Goal: Task Accomplishment & Management: Complete application form

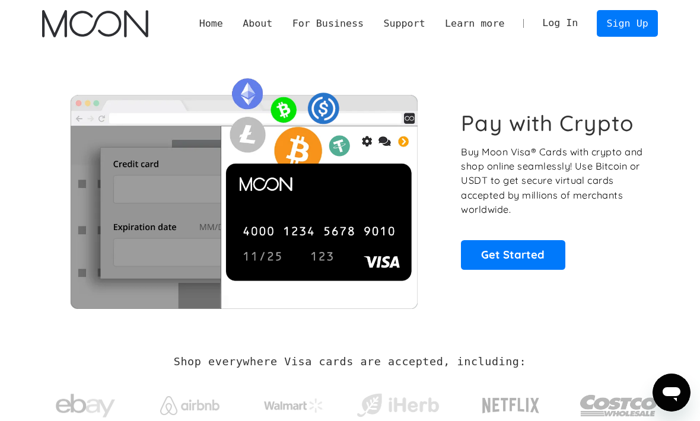
click at [550, 257] on link "Get Started" at bounding box center [513, 255] width 104 height 30
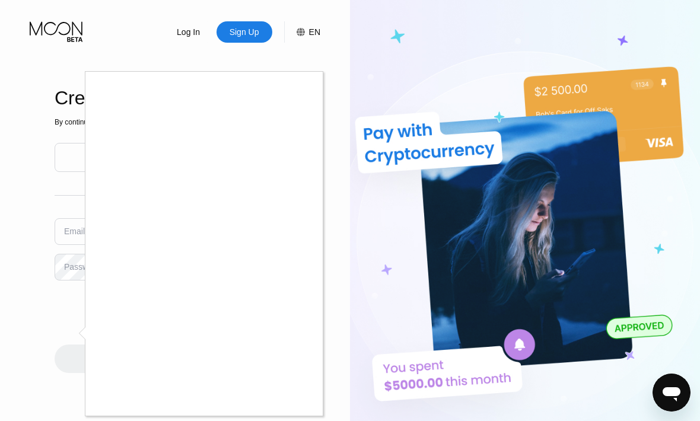
click at [537, 76] on div at bounding box center [350, 210] width 700 height 421
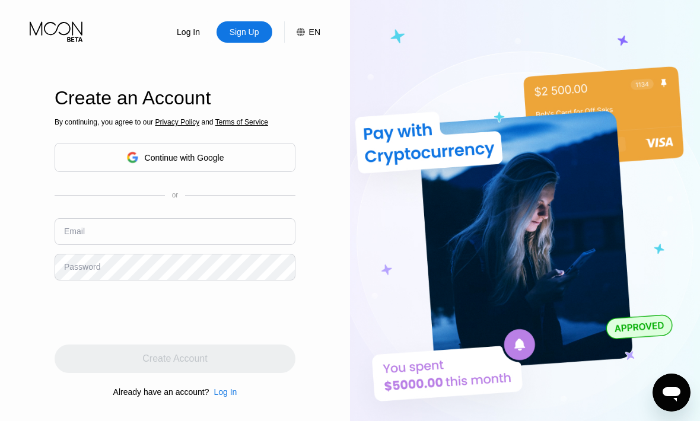
click at [626, 31] on img at bounding box center [525, 231] width 350 height 463
click at [222, 245] on input "text" at bounding box center [175, 231] width 241 height 27
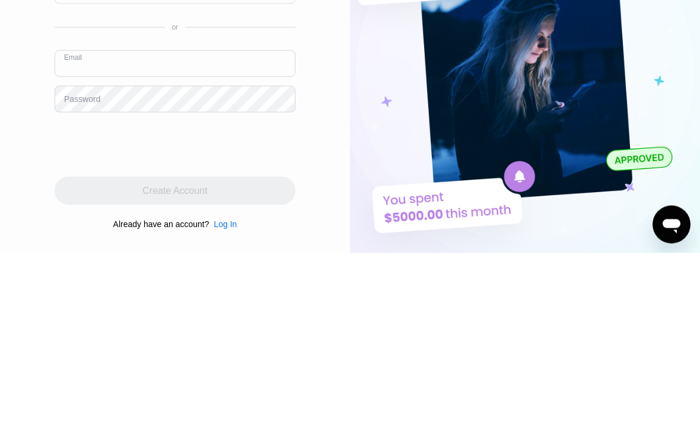
click at [263, 218] on input "text" at bounding box center [175, 231] width 241 height 27
paste input "[EMAIL_ADDRESS][DOMAIN_NAME]"
type input "[EMAIL_ADDRESS][DOMAIN_NAME]"
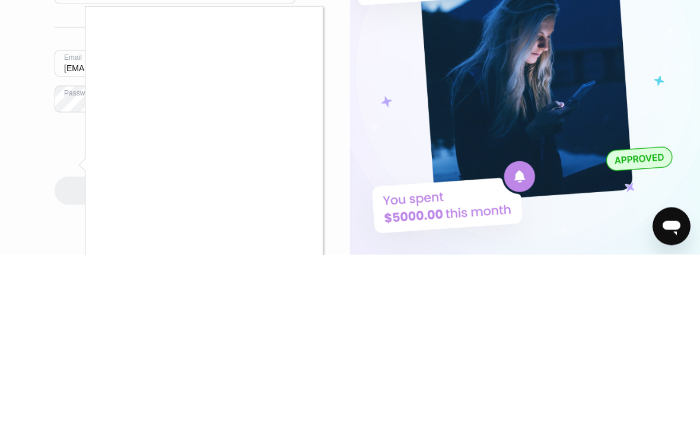
scroll to position [168, 0]
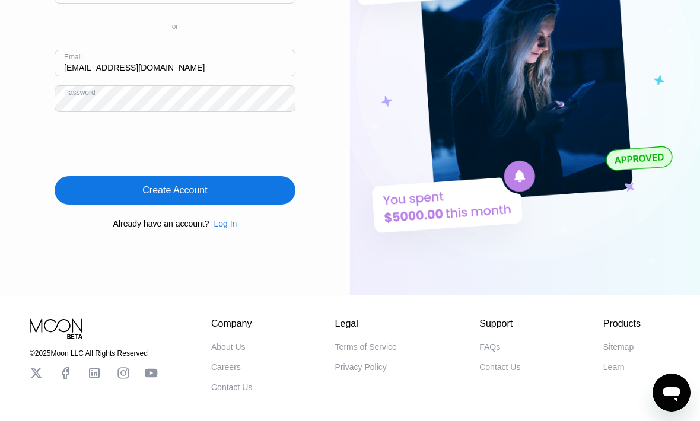
click at [267, 205] on div "Create Account" at bounding box center [175, 190] width 241 height 28
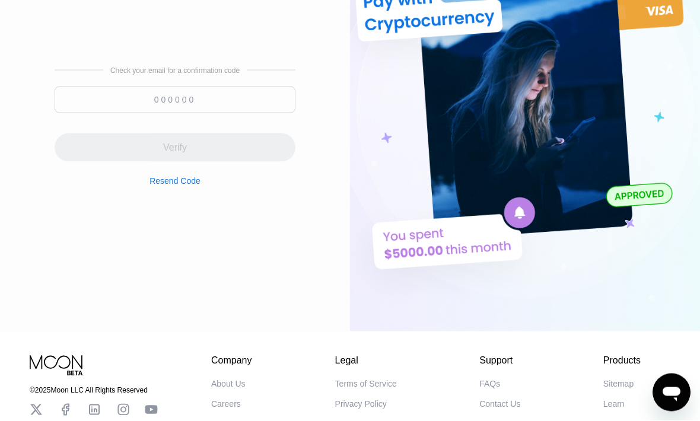
scroll to position [128, 0]
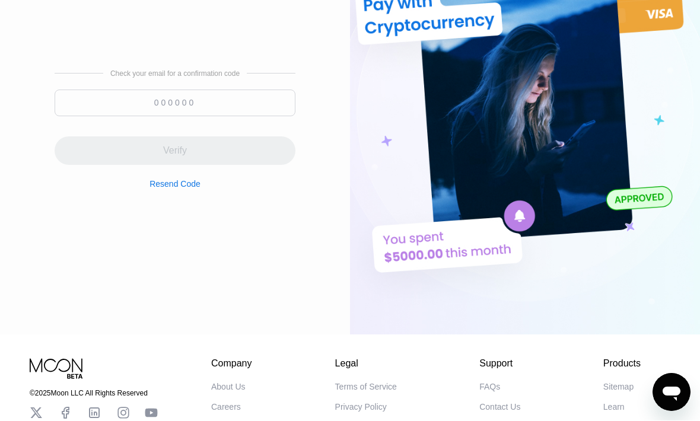
click at [294, 117] on input at bounding box center [175, 103] width 241 height 27
click at [324, 98] on div "Log In Sign Up EN Language English Save Create an Account Check your email for …" at bounding box center [175, 103] width 350 height 463
click at [286, 117] on input at bounding box center [175, 103] width 241 height 27
click at [200, 117] on input at bounding box center [175, 103] width 241 height 27
click at [200, 116] on input at bounding box center [175, 103] width 241 height 27
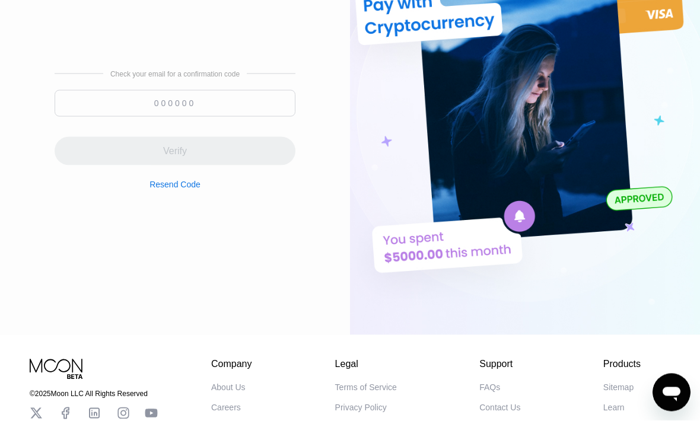
click at [203, 117] on input at bounding box center [175, 103] width 241 height 27
click at [308, 42] on div "Log In Sign Up EN Language English Save Create an Account Check your email for …" at bounding box center [175, 103] width 350 height 463
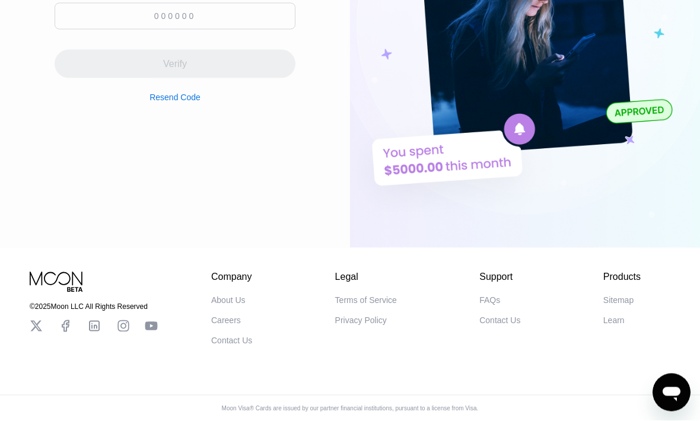
scroll to position [225, 0]
click at [674, 387] on icon "Open messaging window" at bounding box center [671, 394] width 18 height 14
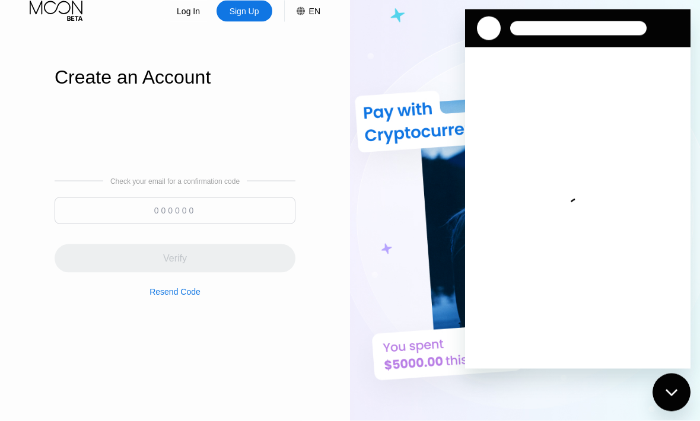
scroll to position [0, 0]
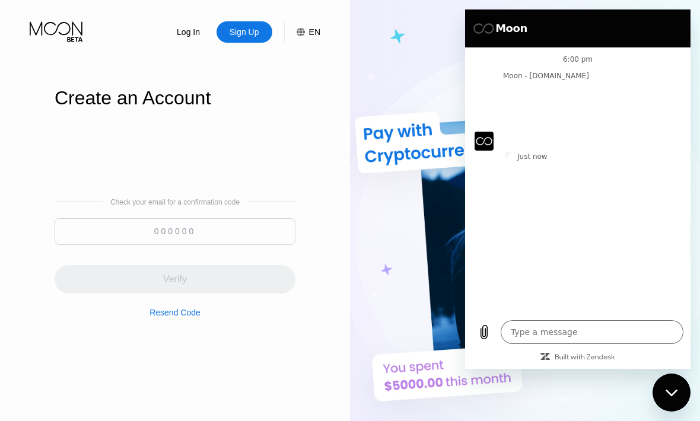
type textarea "x"
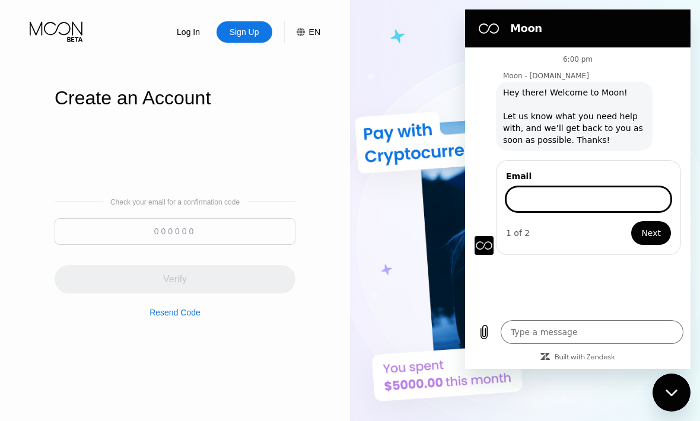
click at [638, 199] on input "Email" at bounding box center [588, 199] width 165 height 25
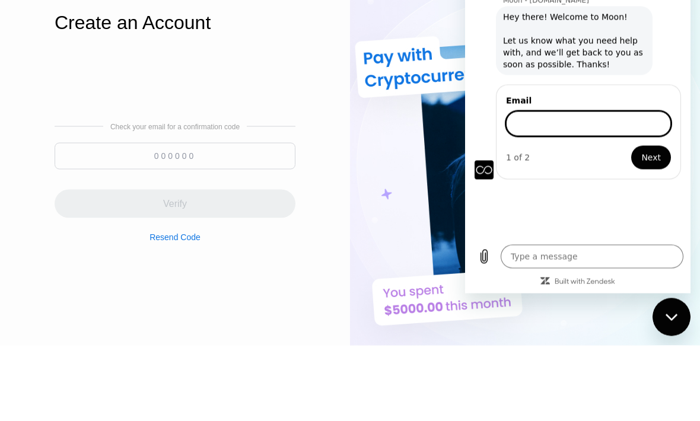
click at [632, 112] on input "Email" at bounding box center [588, 123] width 165 height 25
type input "[EMAIL_ADDRESS][DOMAIN_NAME]"
click at [642, 82] on div "Email [EMAIL_ADDRESS][DOMAIN_NAME] 1 of 2 Next" at bounding box center [582, 130] width 216 height 97
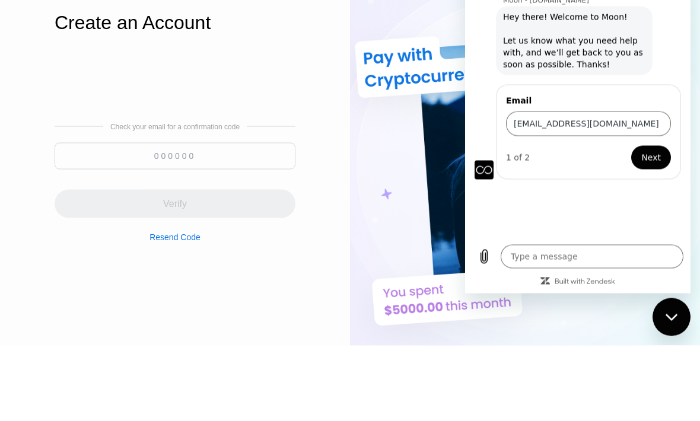
scroll to position [76, 0]
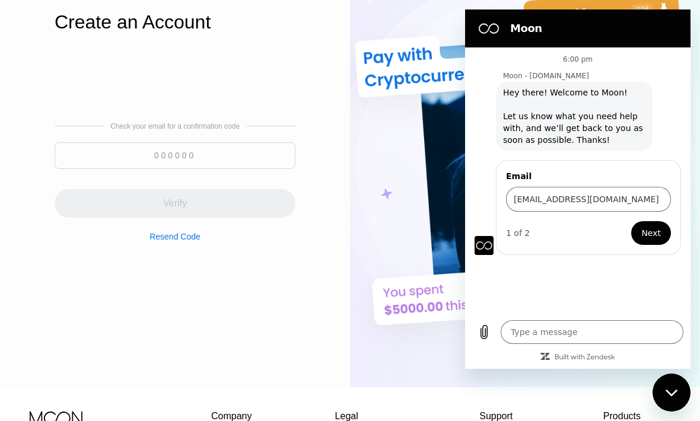
click at [654, 229] on span "Next" at bounding box center [651, 233] width 20 height 14
type textarea "x"
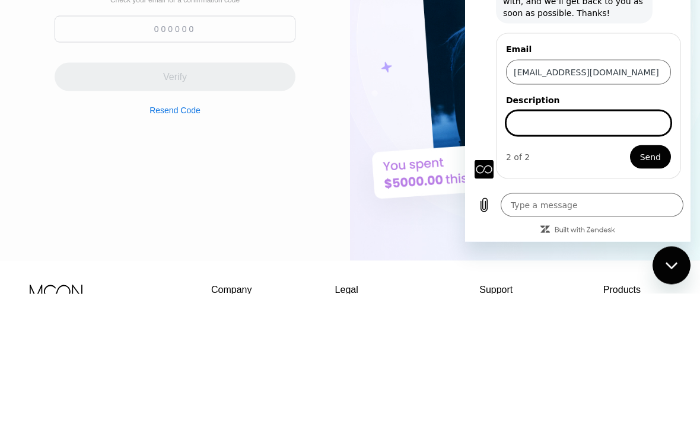
click at [608, 176] on div "Email [EMAIL_ADDRESS][DOMAIN_NAME] Description 2 of 2 Send" at bounding box center [588, 106] width 185 height 146
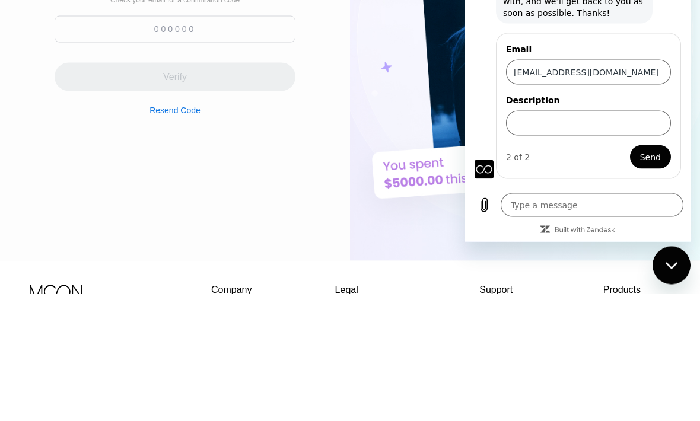
scroll to position [203, 0]
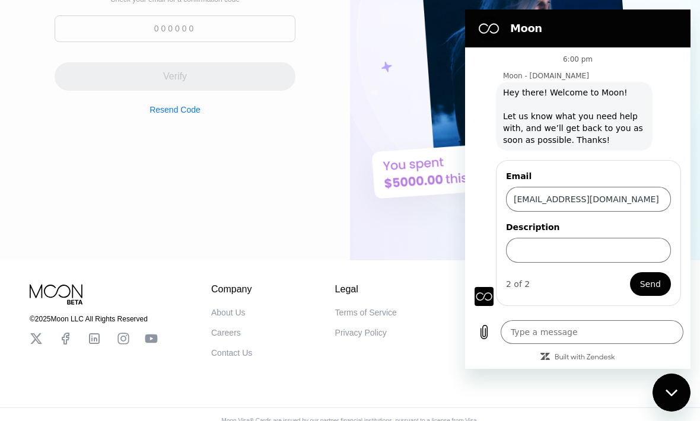
click at [626, 344] on textarea at bounding box center [591, 332] width 183 height 24
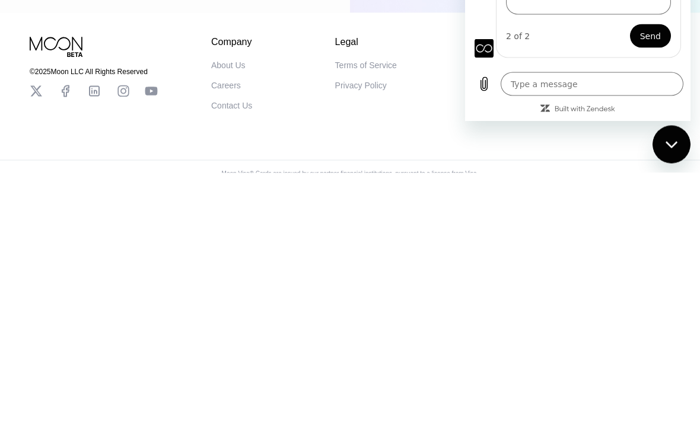
scroll to position [264, 0]
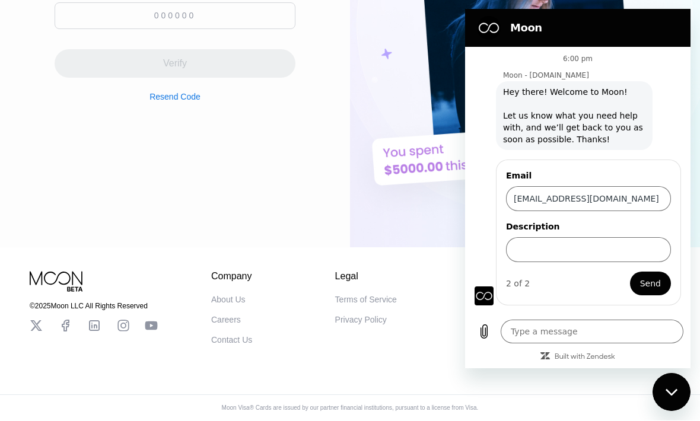
click at [616, 343] on textarea at bounding box center [591, 332] width 183 height 24
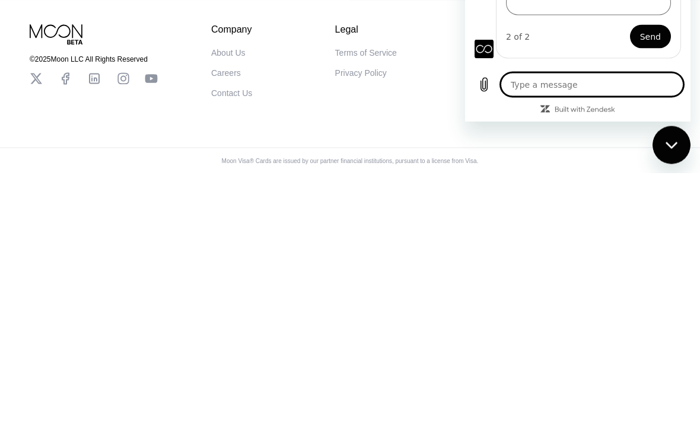
type textarea "i"
type textarea "x"
type textarea "im"
type textarea "x"
type textarea "i’m"
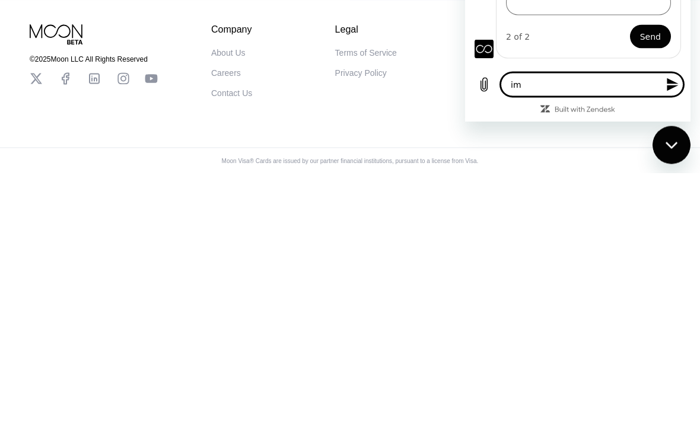
type textarea "x"
type textarea "i’m"
type textarea "x"
type textarea "i’m n"
type textarea "x"
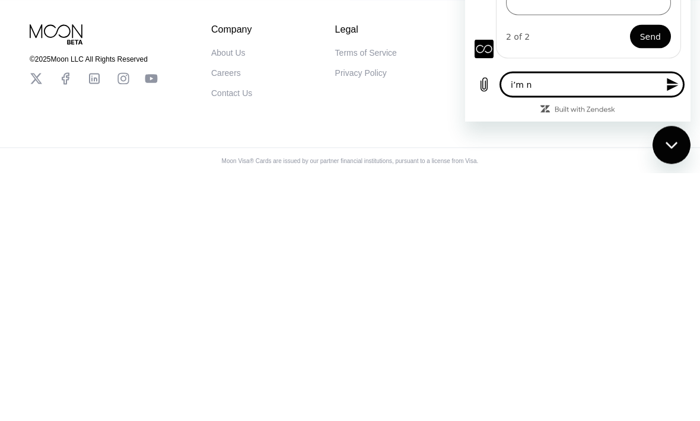
type textarea "i’m no"
type textarea "x"
type textarea "i’m not"
type textarea "x"
type textarea "i’m not"
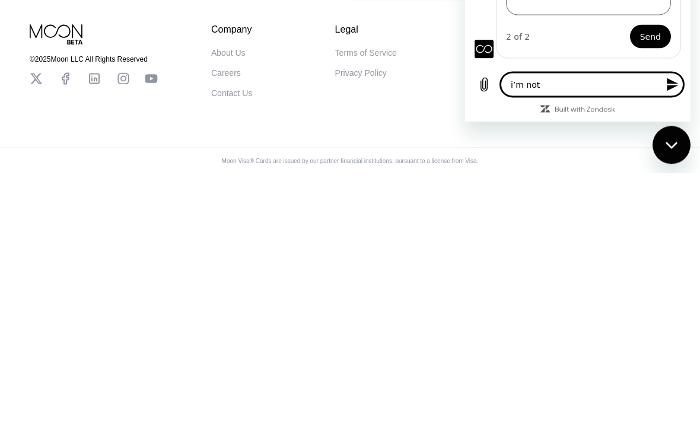
type textarea "x"
type textarea "i’m not s"
type textarea "x"
type textarea "i’m not"
type textarea "x"
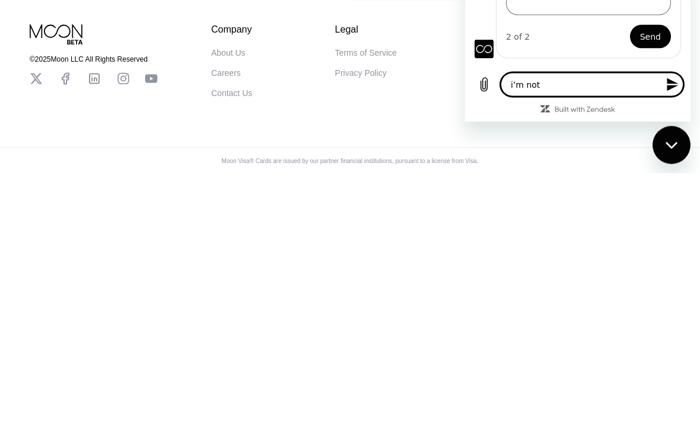
type textarea "i’m not g"
type textarea "x"
type textarea "i’m not ge"
type textarea "x"
type textarea "i’m not get"
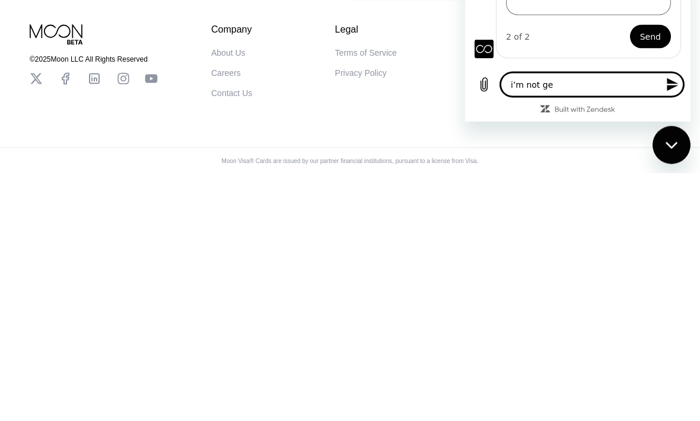
type textarea "x"
type textarea "i’m not gett"
type textarea "x"
type textarea "i’m not gett8"
type textarea "x"
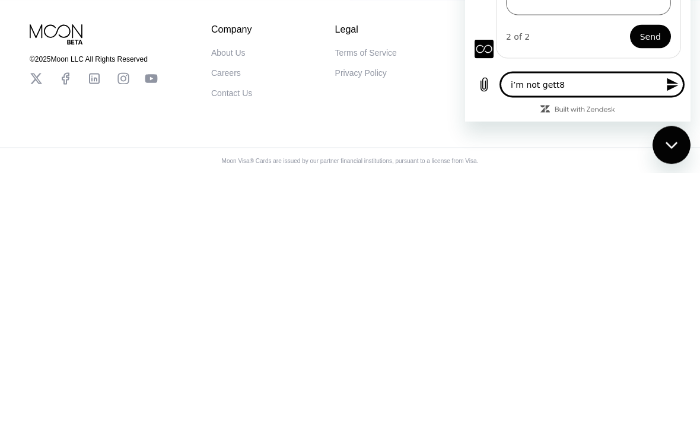
type textarea "i’m not gett8n"
type textarea "x"
type textarea "i’m not gett8ng"
type textarea "x"
type textarea "i’m not gett8ng"
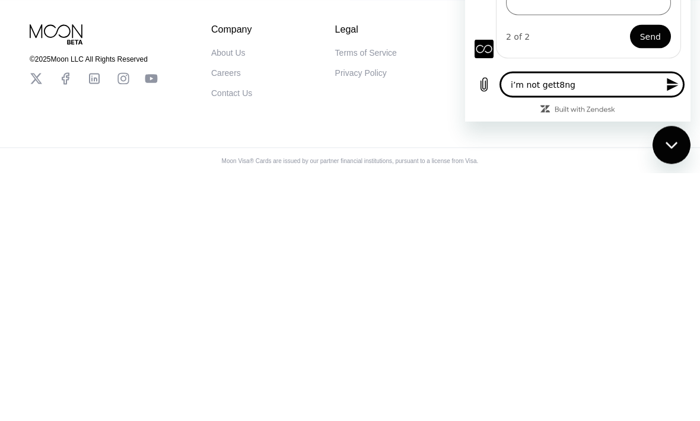
type textarea "x"
type textarea "i’m not gett8ng m"
type textarea "x"
type textarea "i’m not gett8ng my"
type textarea "x"
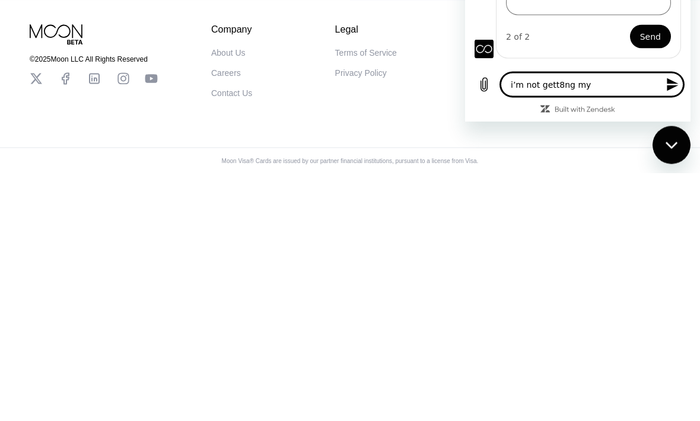
type textarea "i’m not gett8ng my"
type textarea "x"
type textarea "i’m not gett8ng my"
type textarea "x"
type textarea "i’m not gett8ng m"
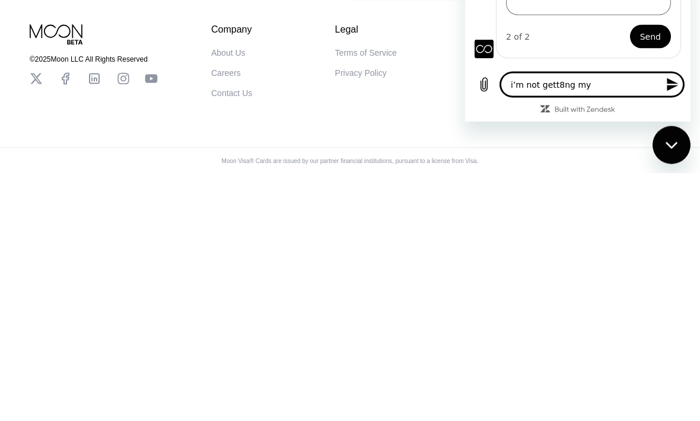
type textarea "x"
type textarea "i’m not gett8ng"
type textarea "x"
type textarea "i’m not gett8ng"
type textarea "x"
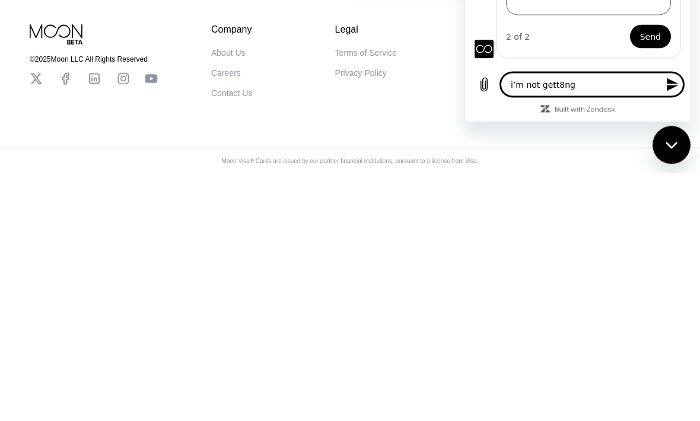
type textarea "i’m not gett8n"
type textarea "x"
type textarea "i’m not gett8"
type textarea "x"
type textarea "i’m not gett"
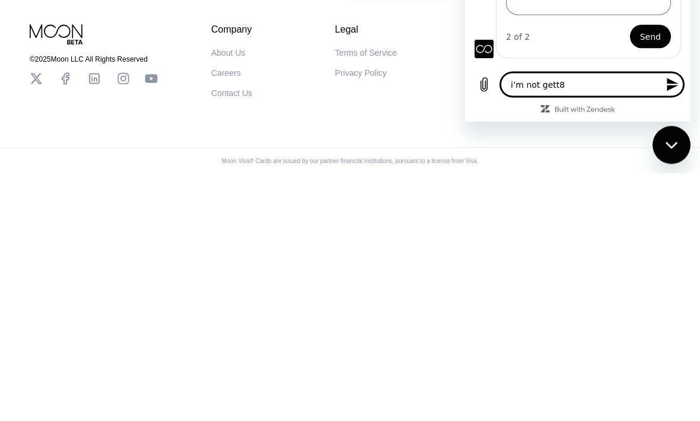
type textarea "x"
type textarea "i’m not getti"
type textarea "x"
type textarea "i’m not gettin"
type textarea "x"
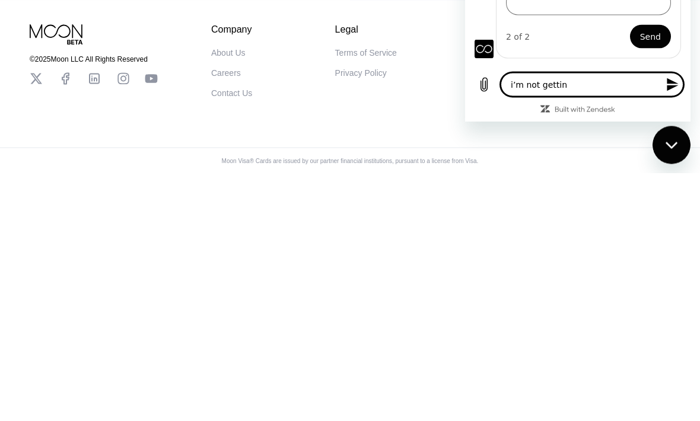
type textarea "i’m not getting"
type textarea "x"
type textarea "i’m not getting"
type textarea "x"
type textarea "i’m not getting c"
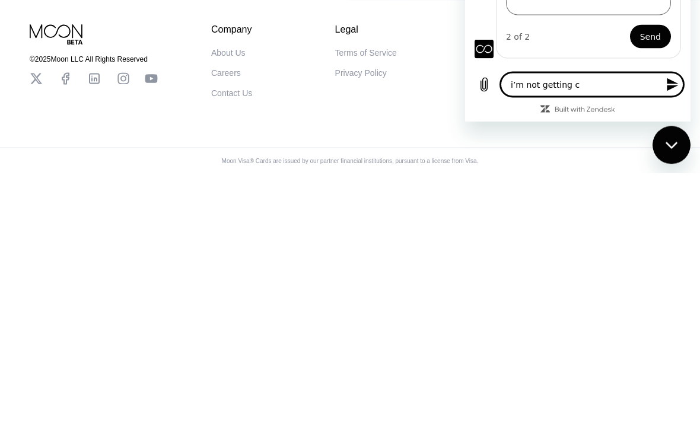
type textarea "x"
type textarea "i’m not getting co"
type textarea "x"
type textarea "i’m not getting cod"
type textarea "x"
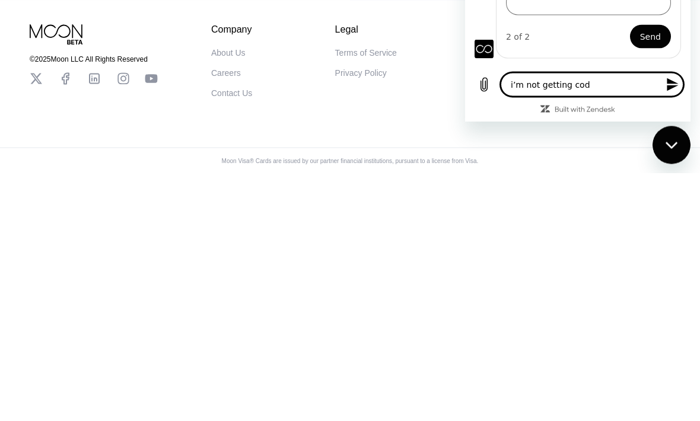
type textarea "i’m not getting code"
type textarea "x"
type textarea "i’m not getting code"
click at [675, 91] on icon "Send message" at bounding box center [672, 84] width 11 height 13
type textarea "x"
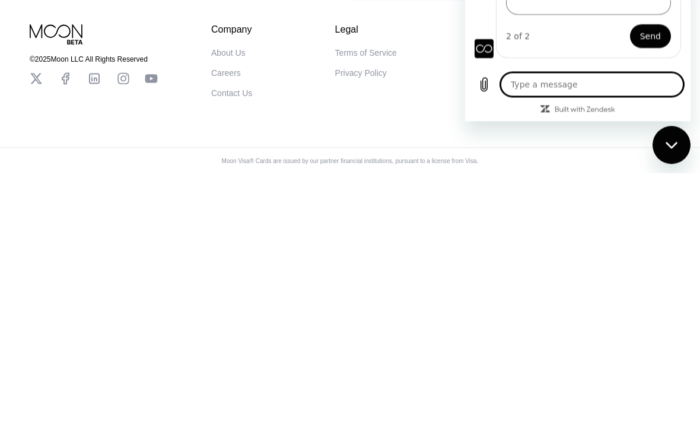
click at [665, 97] on div "Sent · Just now" at bounding box center [569, 92] width 209 height 9
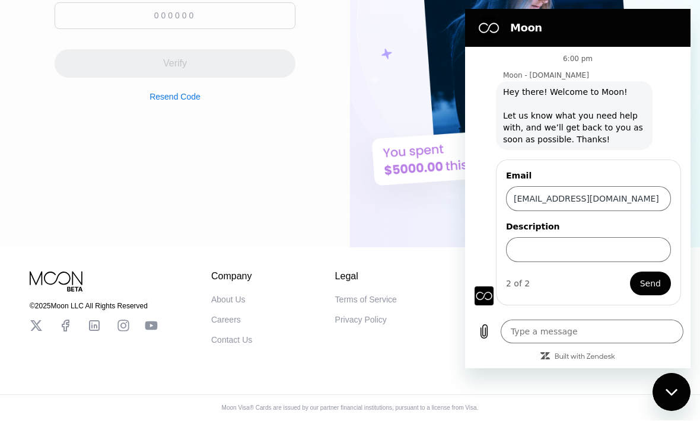
click at [659, 288] on span "Send" at bounding box center [650, 283] width 21 height 14
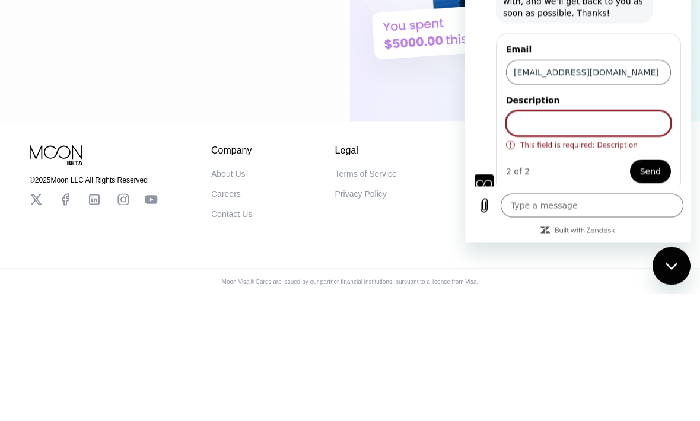
click at [183, 47] on div "Create an Account Check your email for a confirmation code Verify Resend Code" at bounding box center [175, 28] width 241 height 463
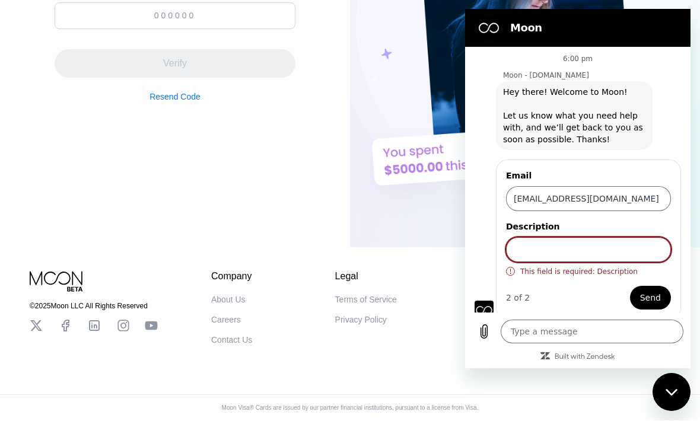
click at [616, 251] on input "Description" at bounding box center [588, 249] width 165 height 25
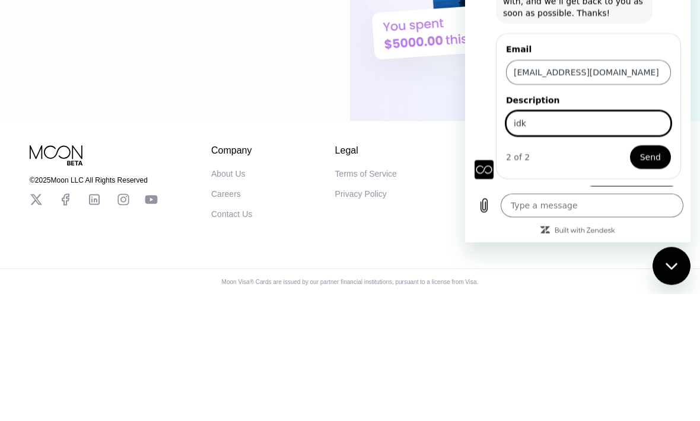
type input "idk"
click at [655, 158] on span "Send" at bounding box center [650, 158] width 21 height 14
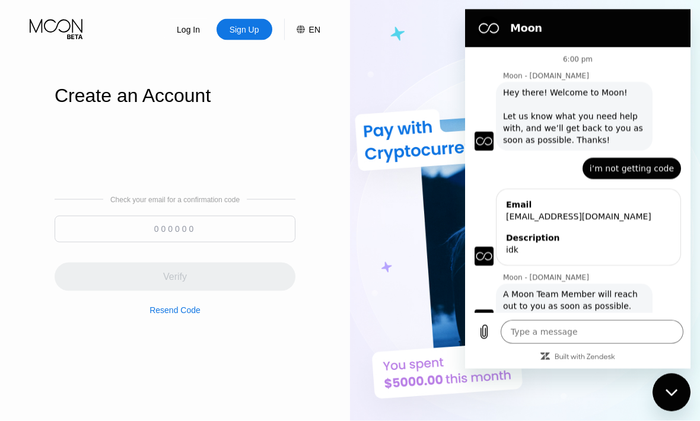
scroll to position [0, 0]
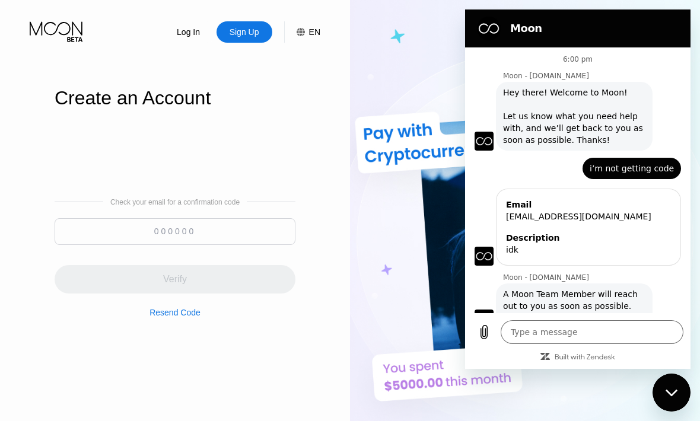
click at [668, 374] on button "Close messaging window" at bounding box center [671, 393] width 38 height 38
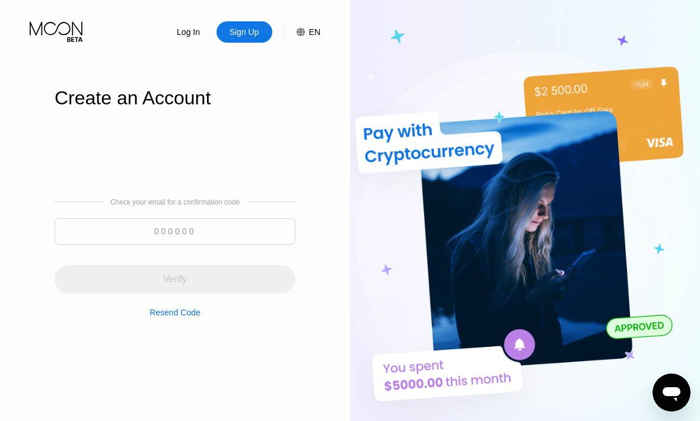
click at [674, 393] on icon "Open messaging window" at bounding box center [671, 394] width 18 height 14
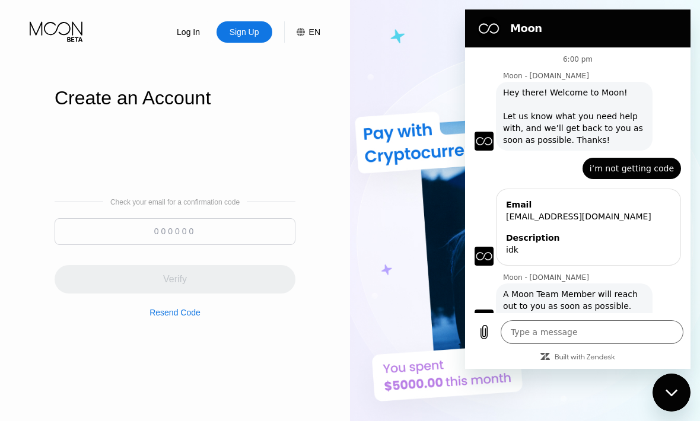
click at [673, 386] on div "Close messaging window" at bounding box center [671, 393] width 36 height 36
type textarea "x"
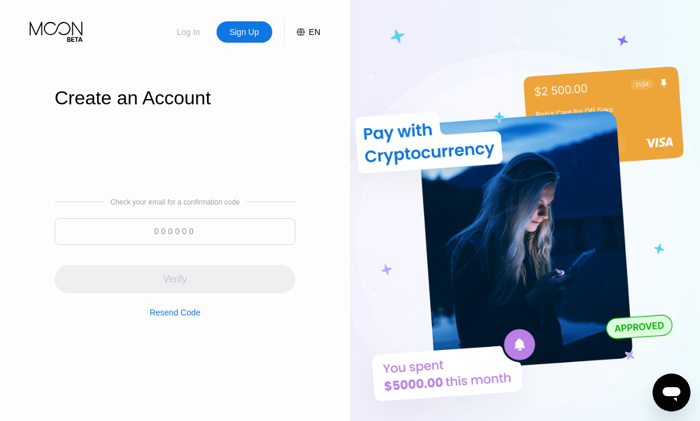
click at [189, 35] on div "Log In" at bounding box center [188, 32] width 25 height 12
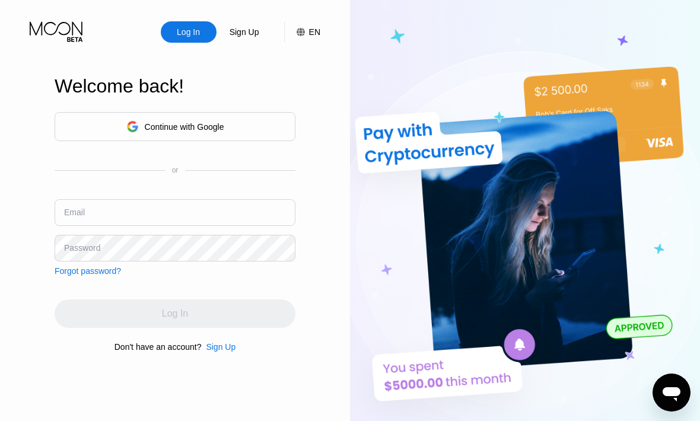
click at [84, 226] on input "text" at bounding box center [175, 212] width 241 height 27
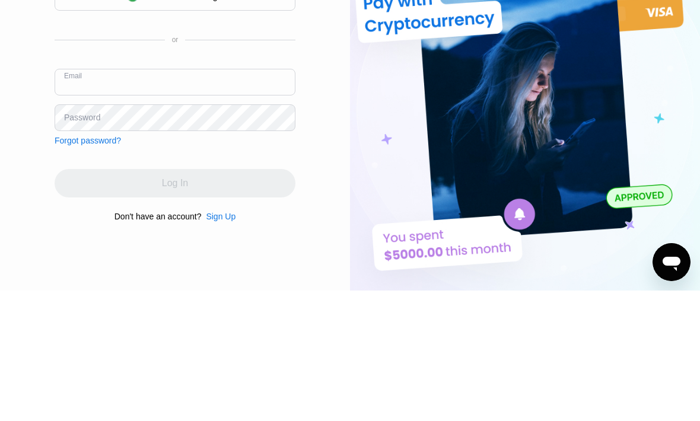
type input "[EMAIL_ADDRESS][DOMAIN_NAME]"
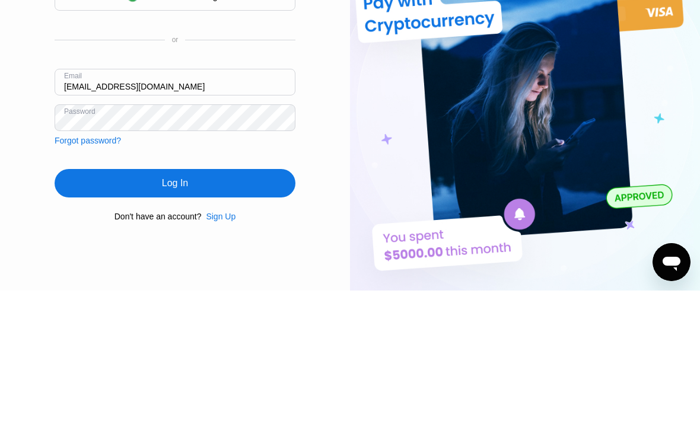
scroll to position [130, 0]
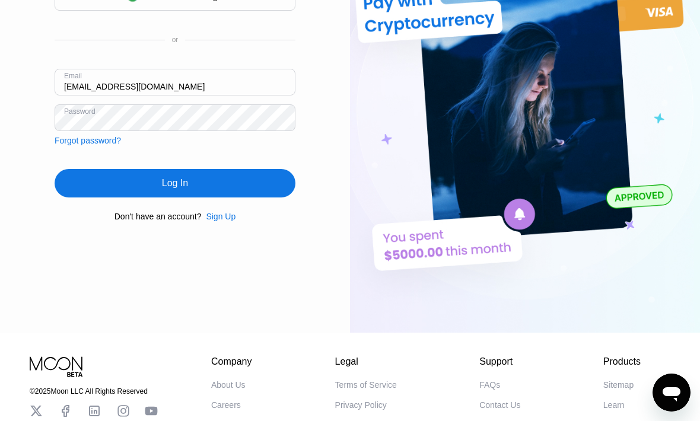
click at [247, 197] on div "Log In" at bounding box center [175, 183] width 241 height 28
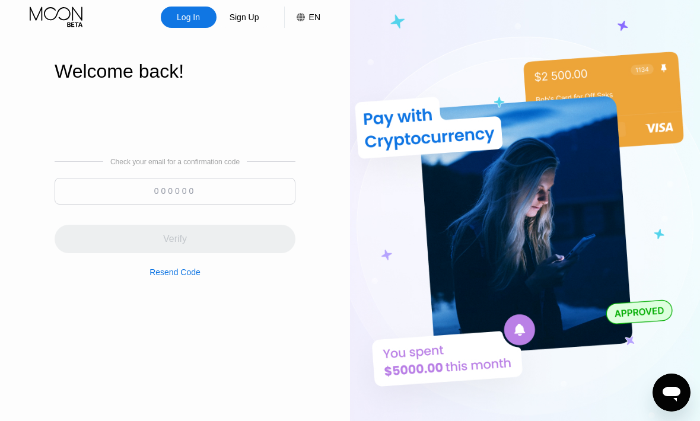
scroll to position [11, 0]
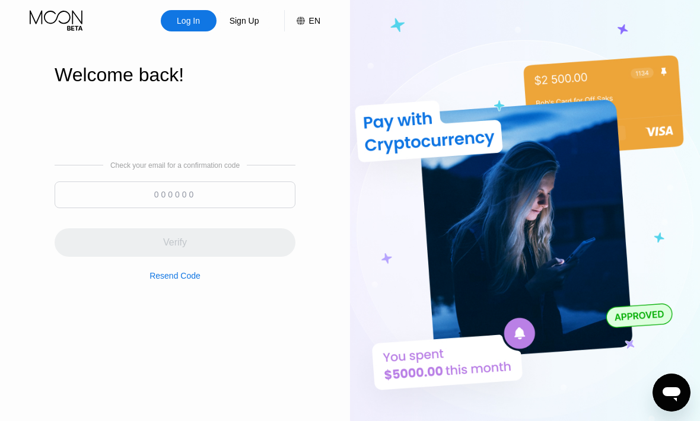
click at [72, 208] on input at bounding box center [175, 194] width 241 height 27
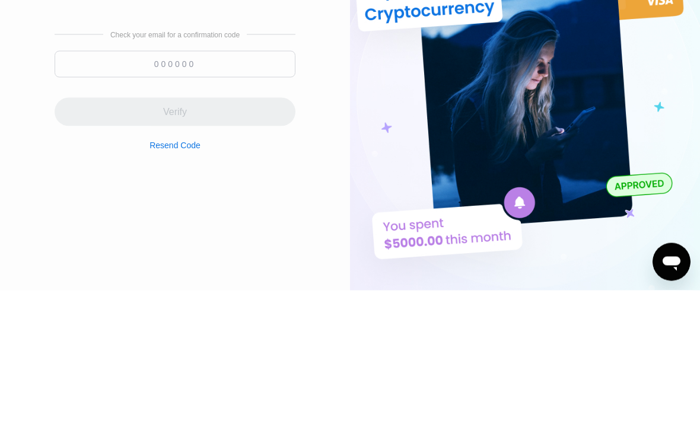
type input "71057"
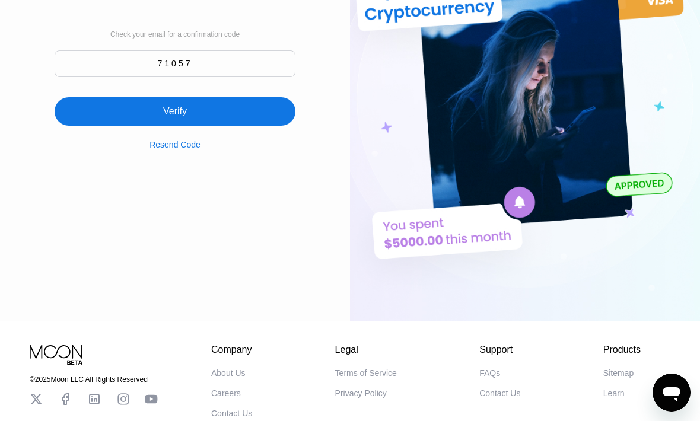
click at [91, 126] on div "Verify" at bounding box center [175, 111] width 241 height 28
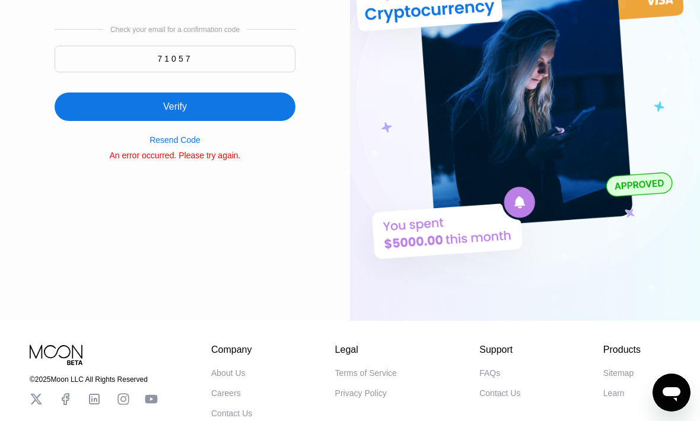
click at [84, 72] on input "71057" at bounding box center [175, 59] width 241 height 27
click at [151, 73] on input "71057" at bounding box center [175, 59] width 241 height 27
click at [153, 71] on input "71057" at bounding box center [175, 59] width 241 height 27
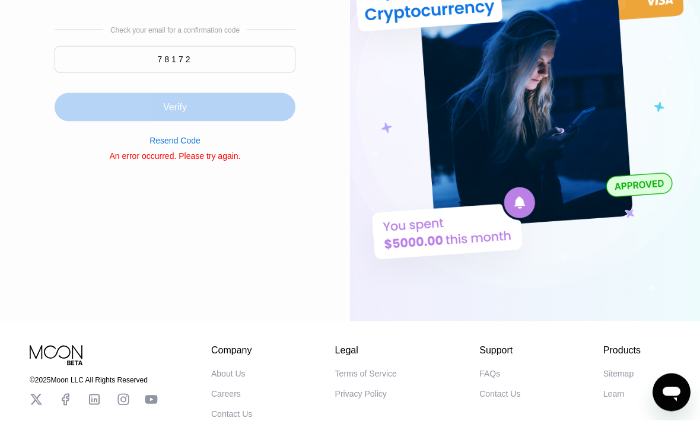
click at [139, 122] on div "Verify" at bounding box center [175, 107] width 241 height 28
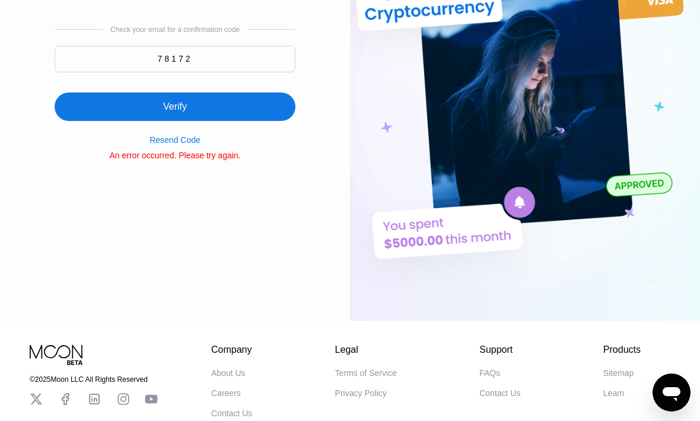
click at [108, 72] on input "78172" at bounding box center [175, 59] width 241 height 27
click at [140, 73] on input "878172" at bounding box center [175, 59] width 241 height 27
click at [150, 73] on input "878172" at bounding box center [175, 59] width 241 height 27
type input "182736"
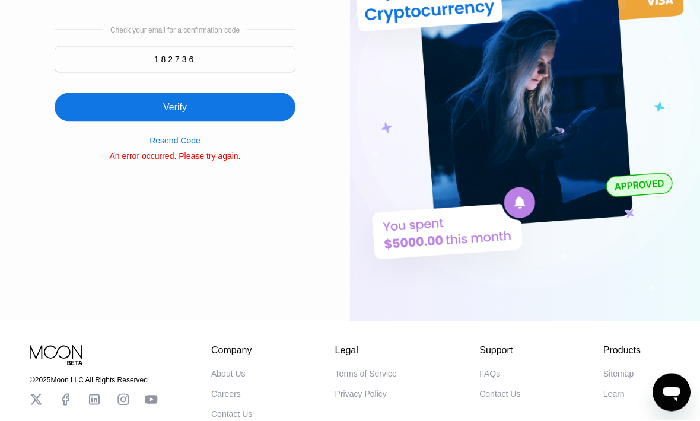
click at [130, 122] on div "Verify" at bounding box center [175, 107] width 241 height 28
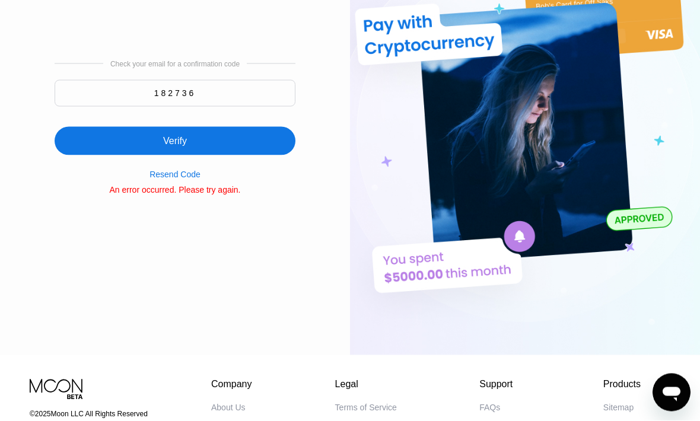
scroll to position [0, 0]
